Goal: Transaction & Acquisition: Purchase product/service

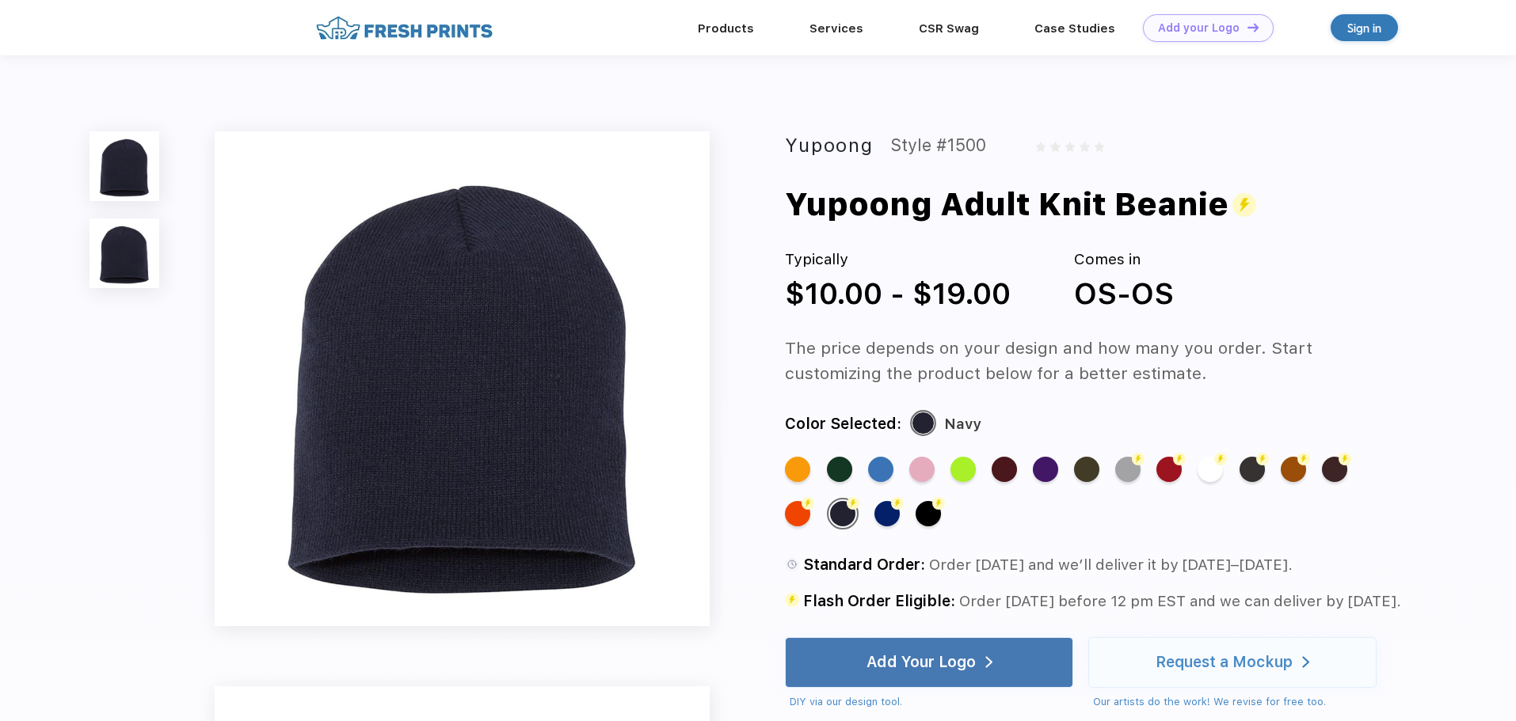
scroll to position [1, 0]
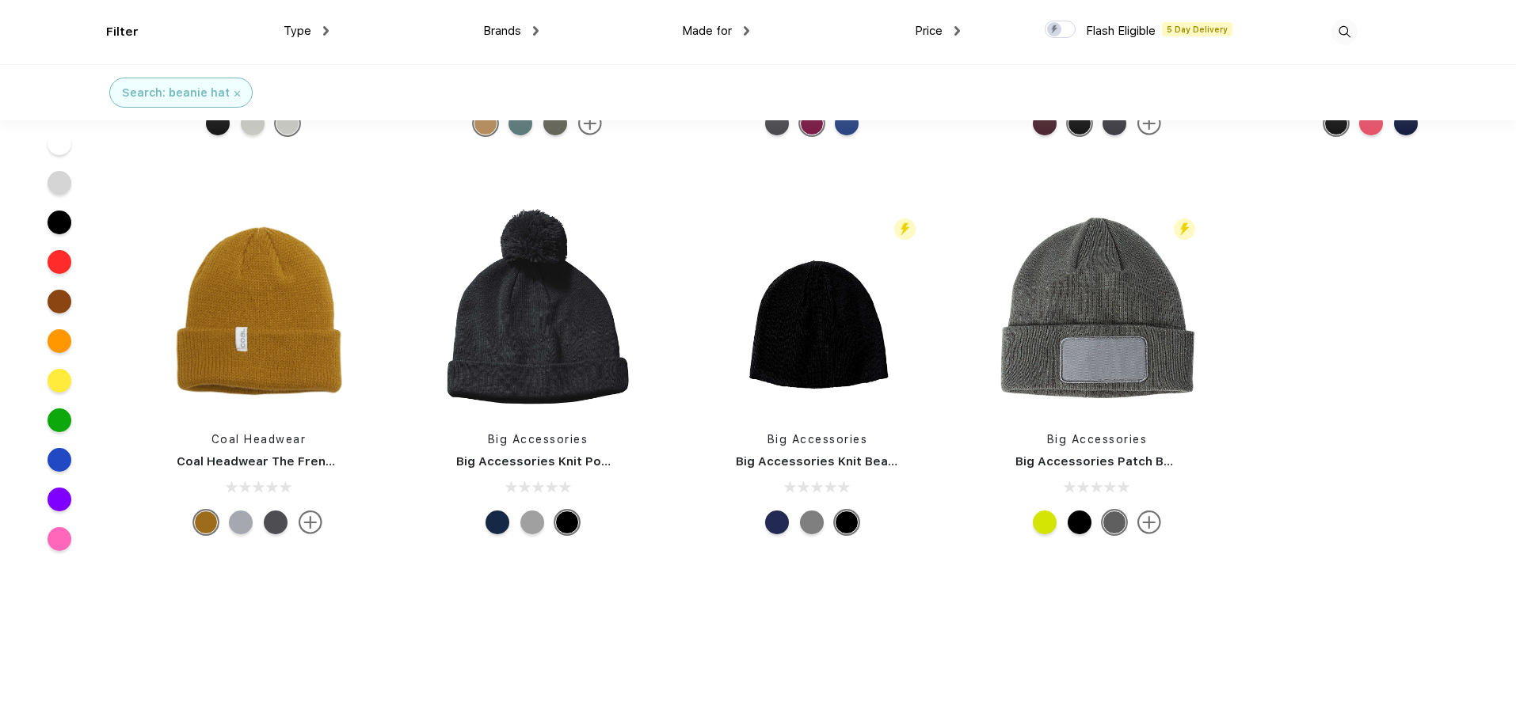
scroll to position [1505, 0]
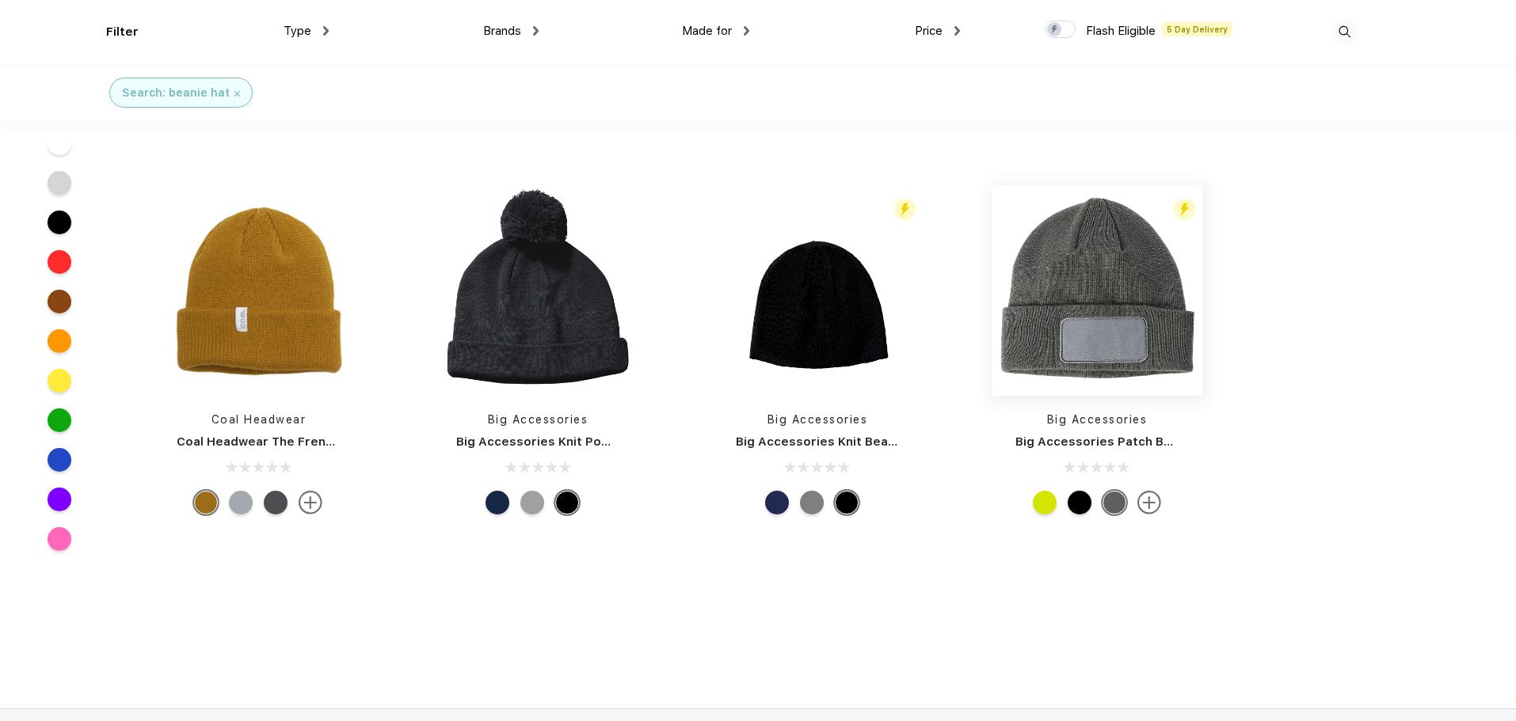
click at [1110, 283] on img at bounding box center [1096, 290] width 211 height 211
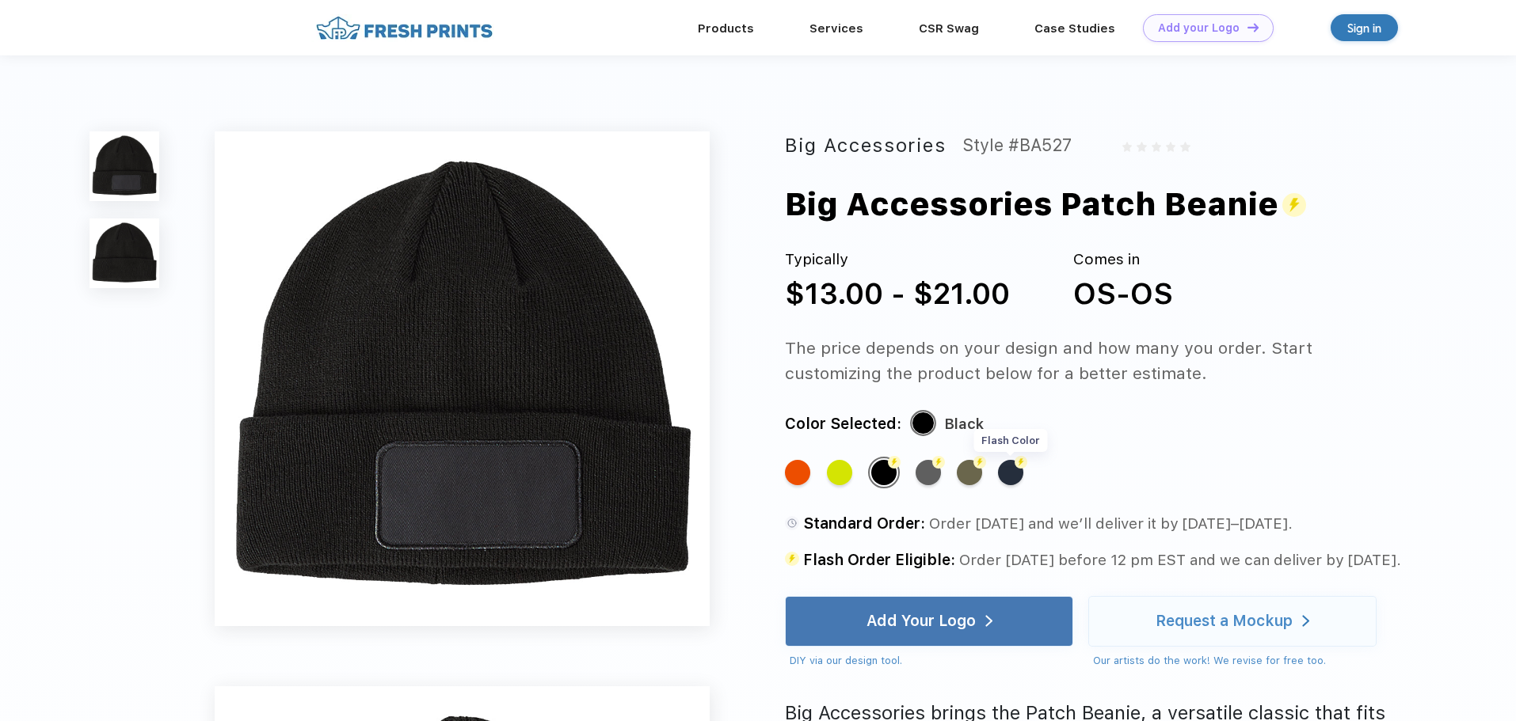
click at [1006, 477] on div "Flash Color" at bounding box center [1010, 472] width 25 height 25
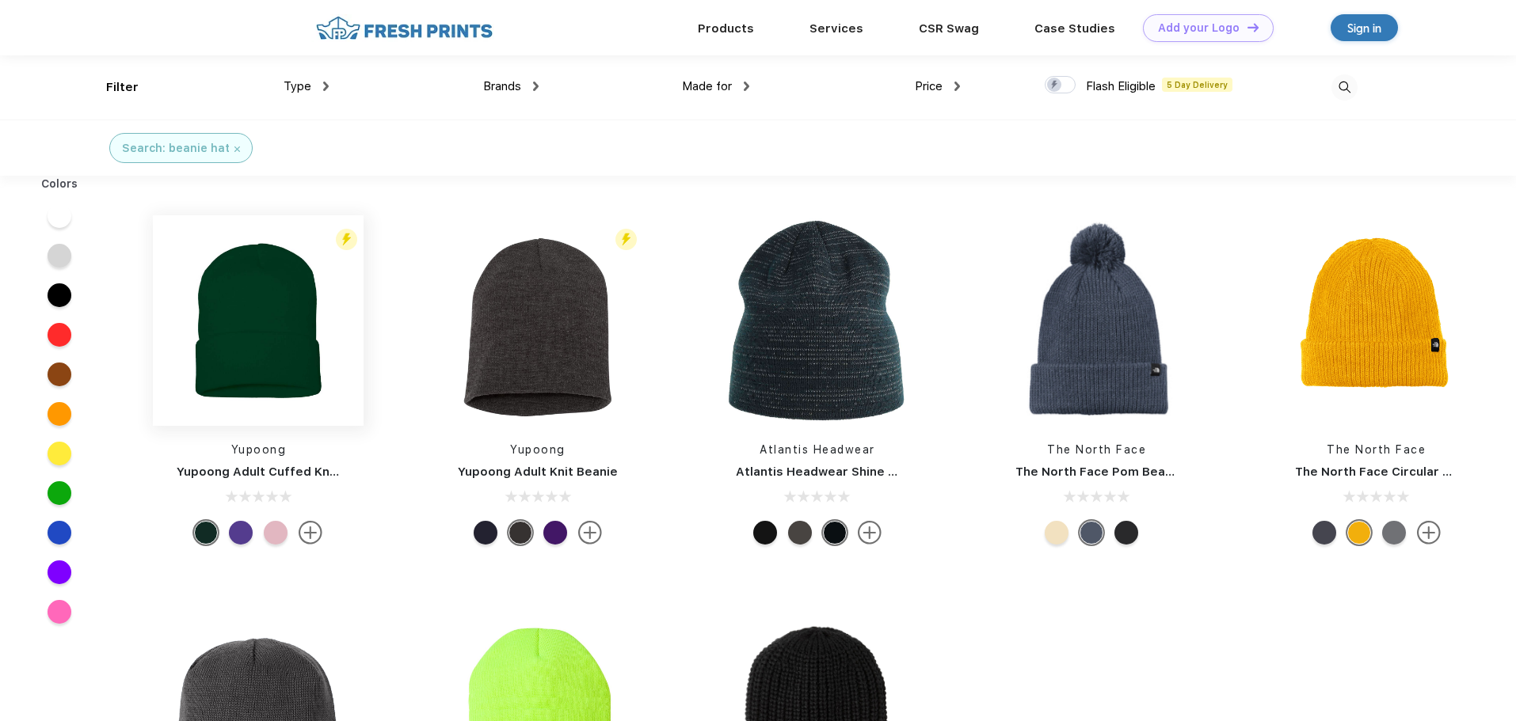
click at [253, 357] on img at bounding box center [258, 320] width 211 height 211
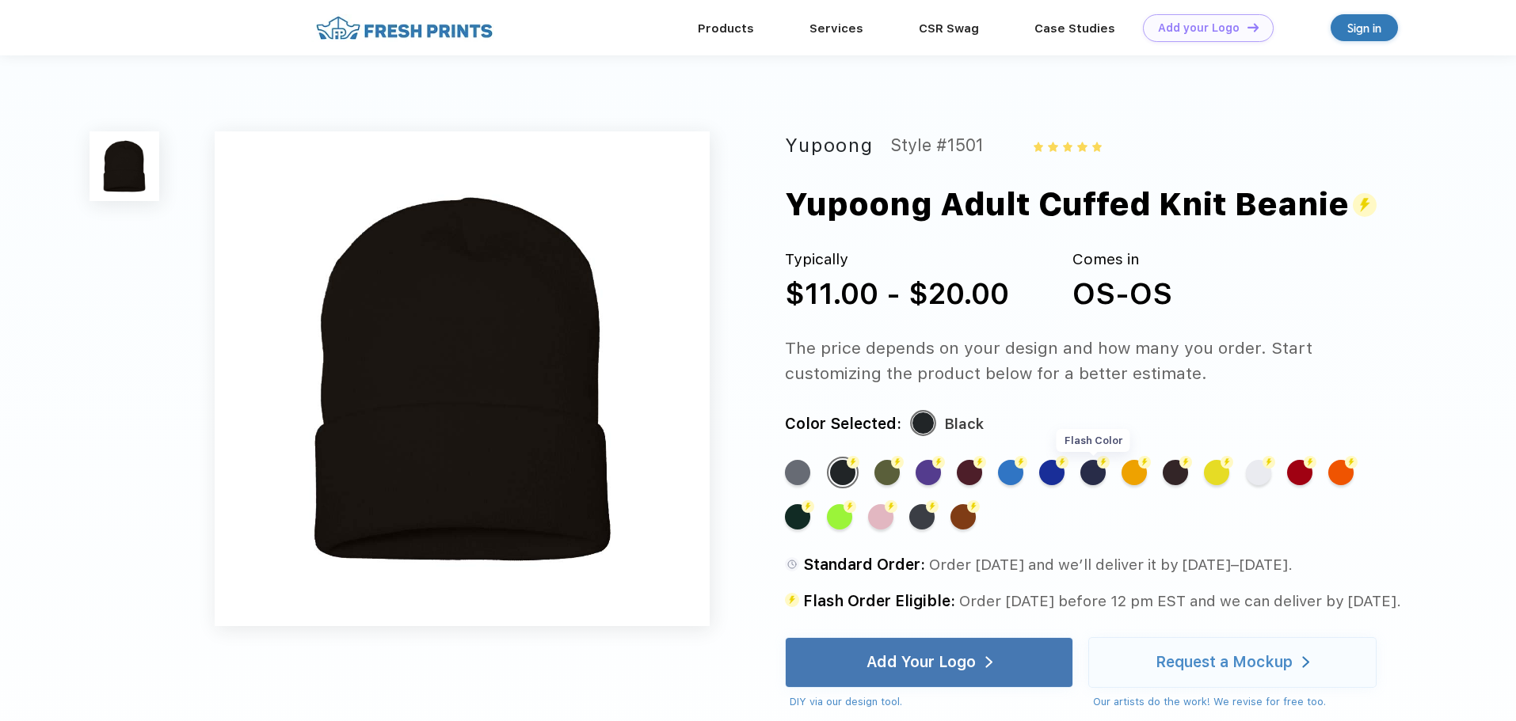
click at [1083, 468] on div "Flash Color" at bounding box center [1092, 472] width 25 height 25
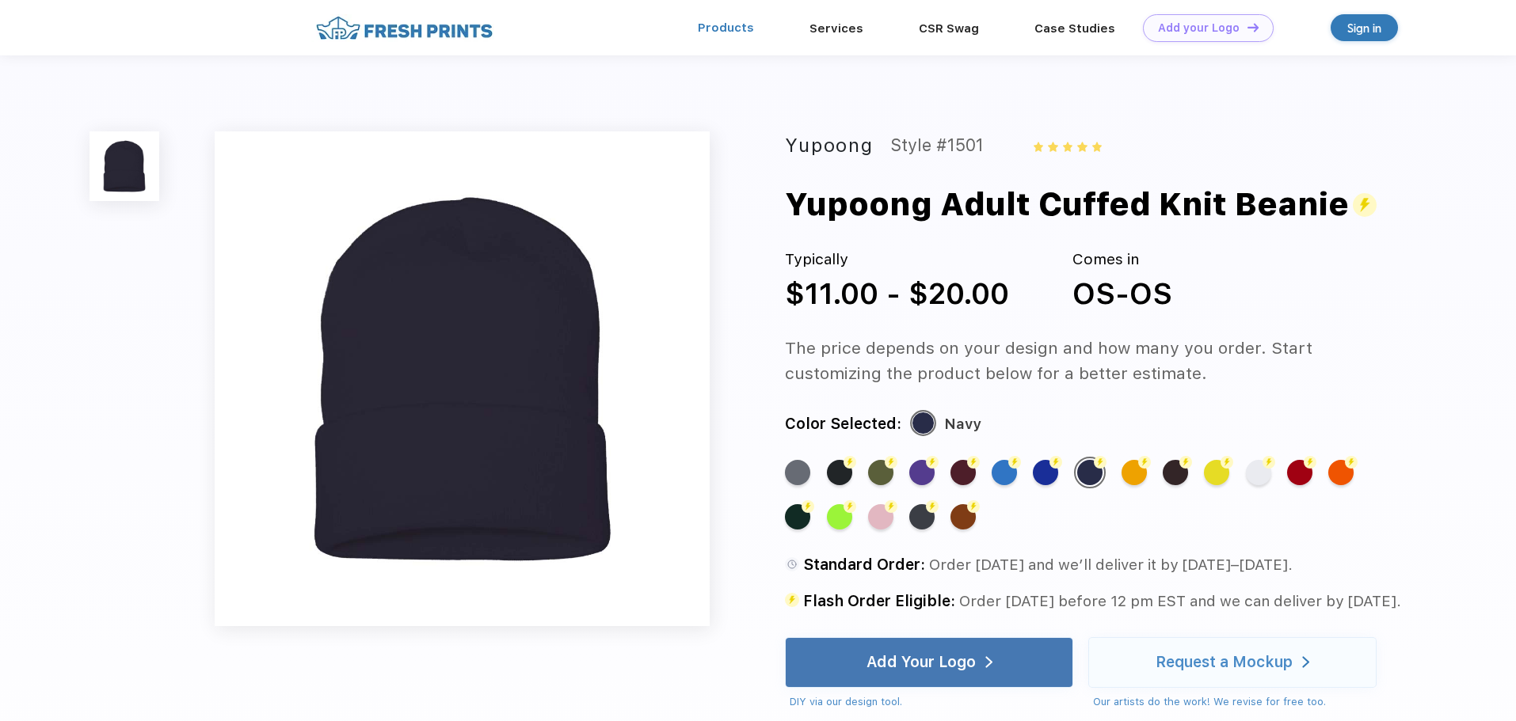
click at [721, 32] on link "Products" at bounding box center [726, 28] width 56 height 14
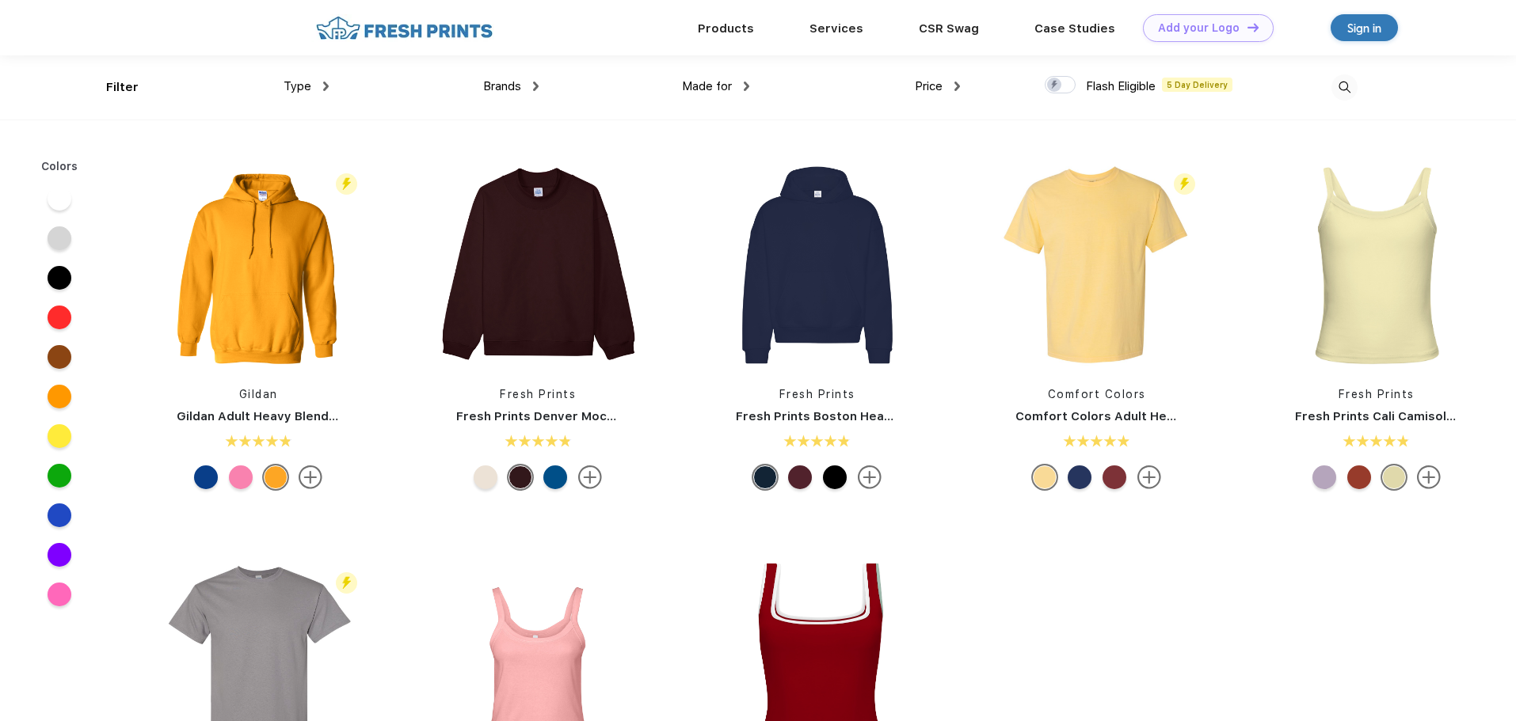
scroll to position [1, 0]
click at [1341, 81] on img at bounding box center [1344, 87] width 26 height 26
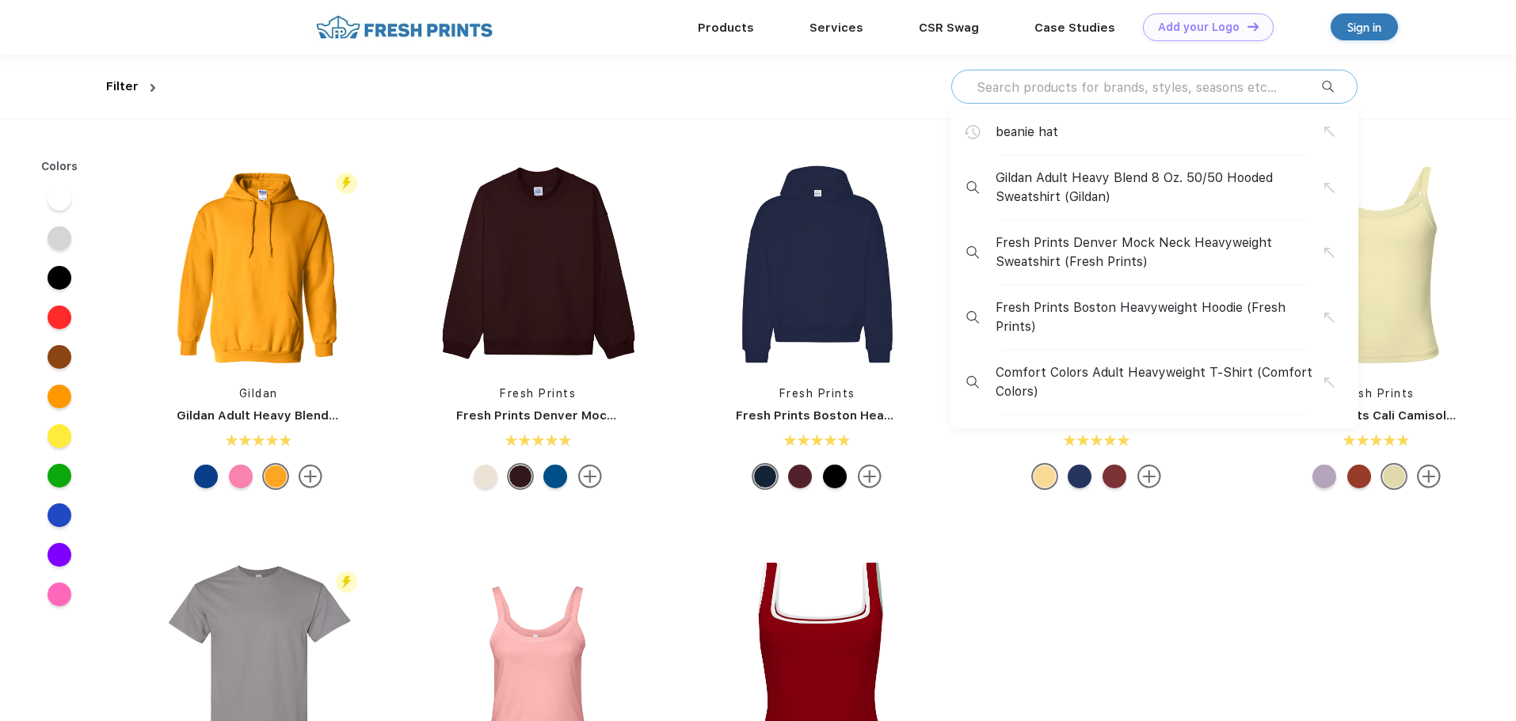
click at [1180, 86] on input "text" at bounding box center [1148, 86] width 347 height 17
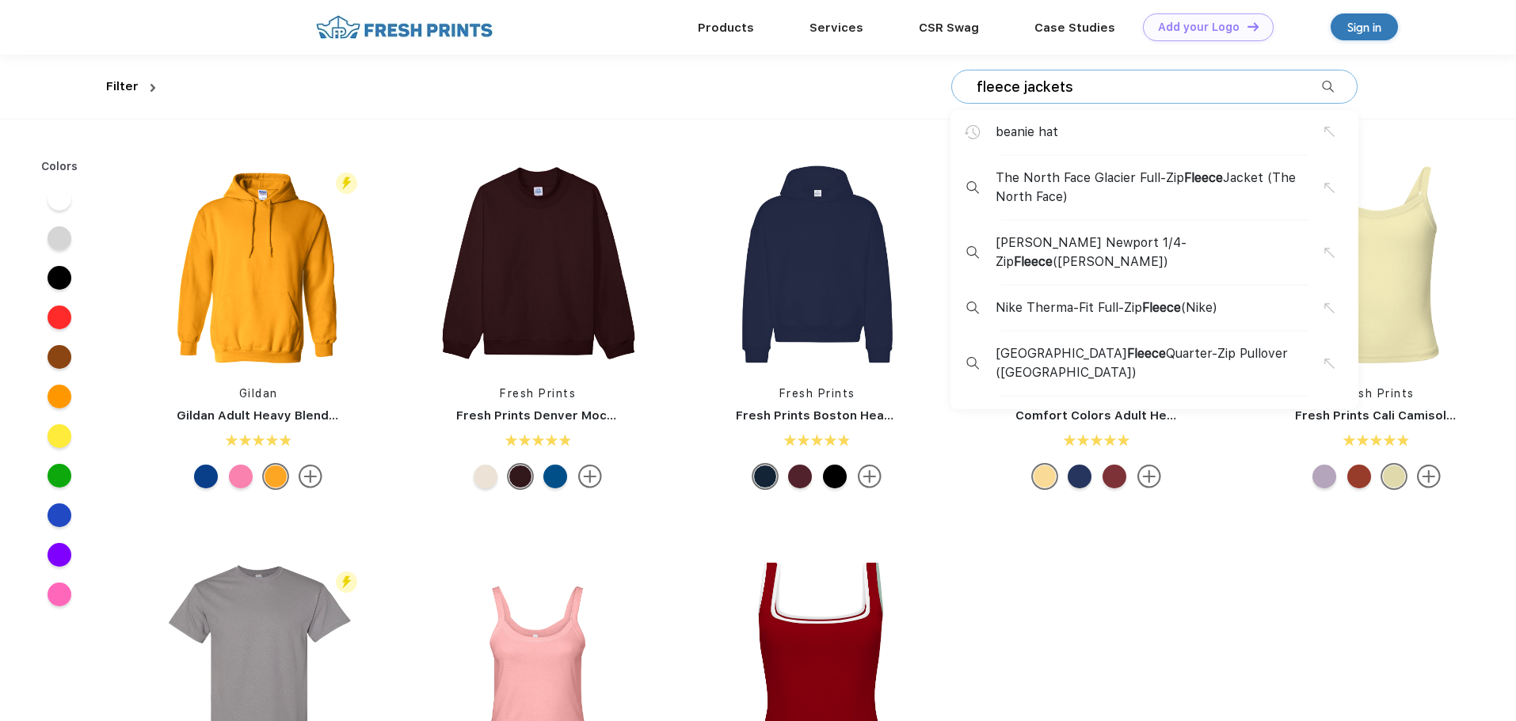
type input "fleece jackets"
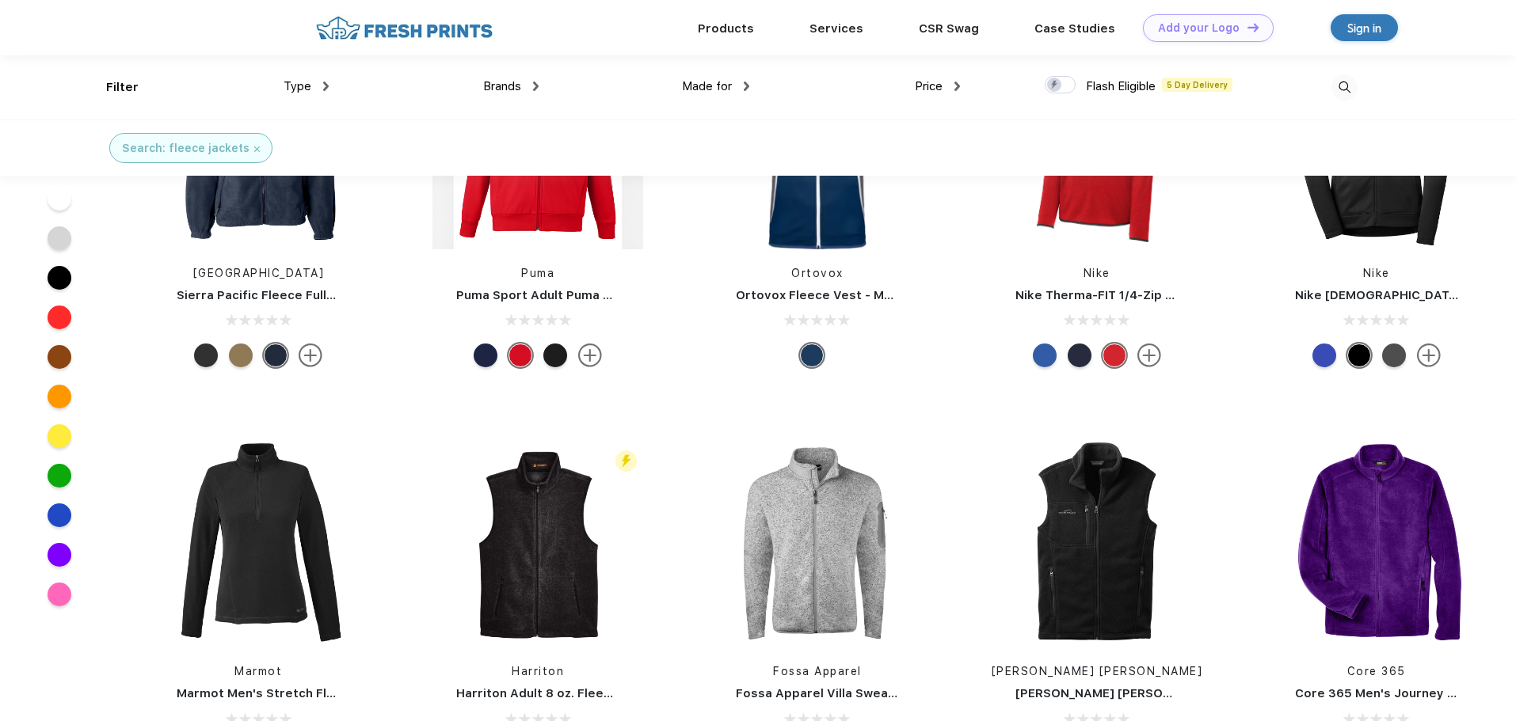
scroll to position [1109, 0]
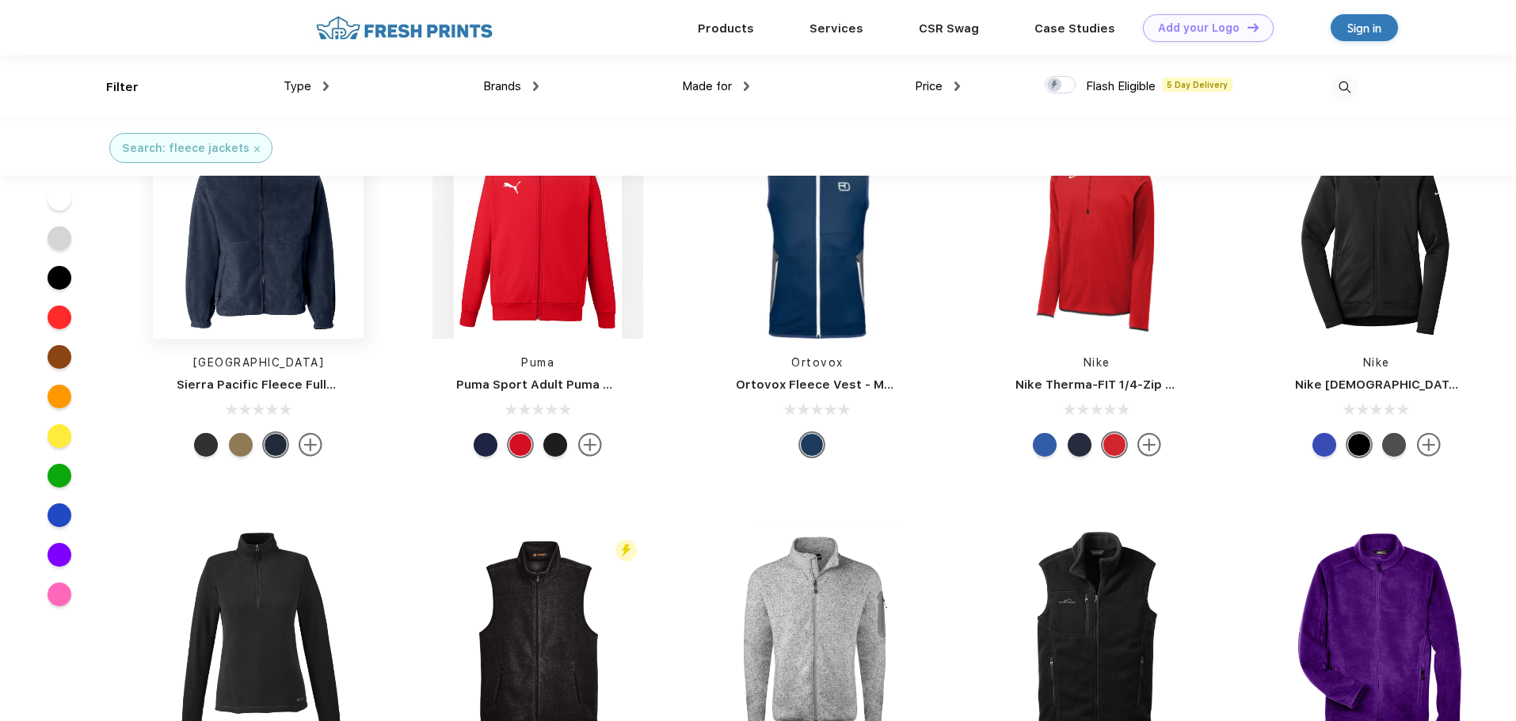
click at [255, 268] on img at bounding box center [258, 233] width 211 height 211
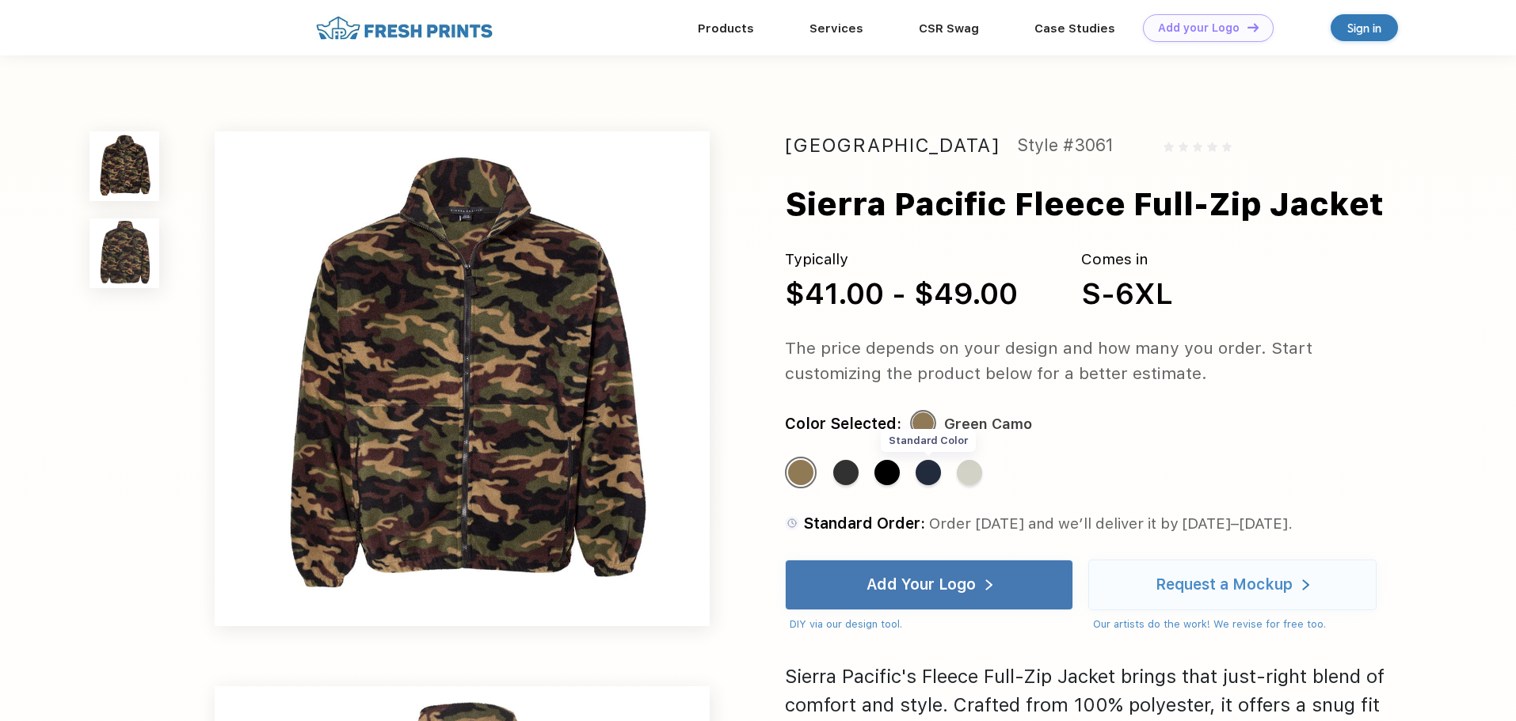
click at [930, 478] on div "Standard Color" at bounding box center [927, 472] width 25 height 25
